Goal: Information Seeking & Learning: Learn about a topic

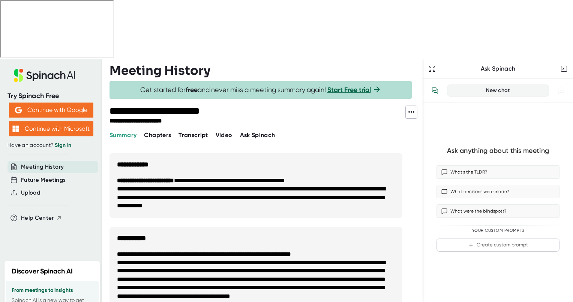
click at [161, 131] on span "Chapters" at bounding box center [157, 134] width 27 height 7
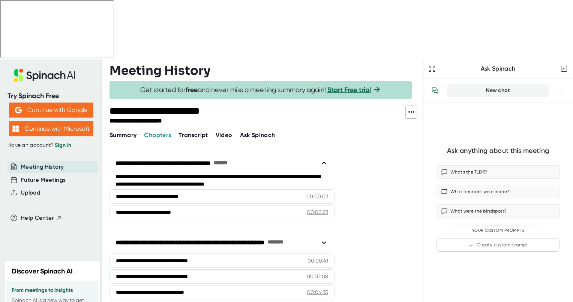
click at [192, 131] on span "Transcript" at bounding box center [194, 134] width 30 height 7
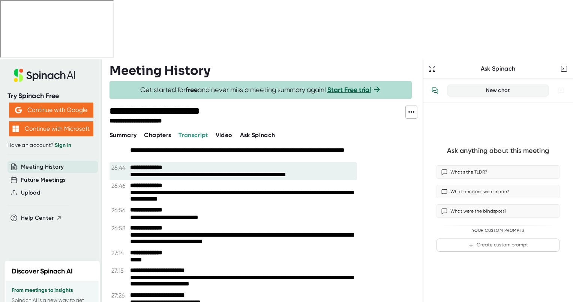
scroll to position [6454, 0]
